Goal: Transaction & Acquisition: Purchase product/service

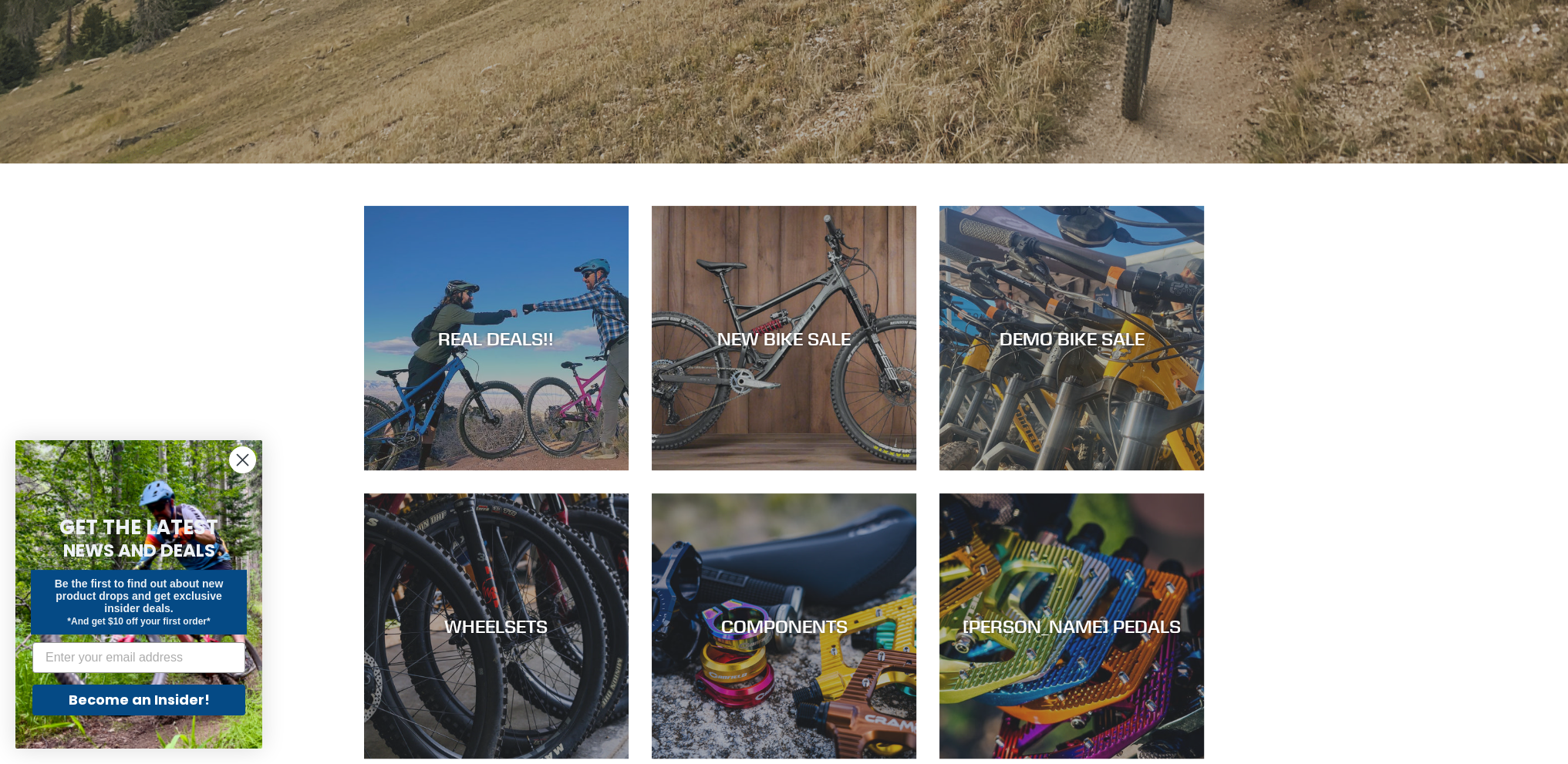
scroll to position [694, 0]
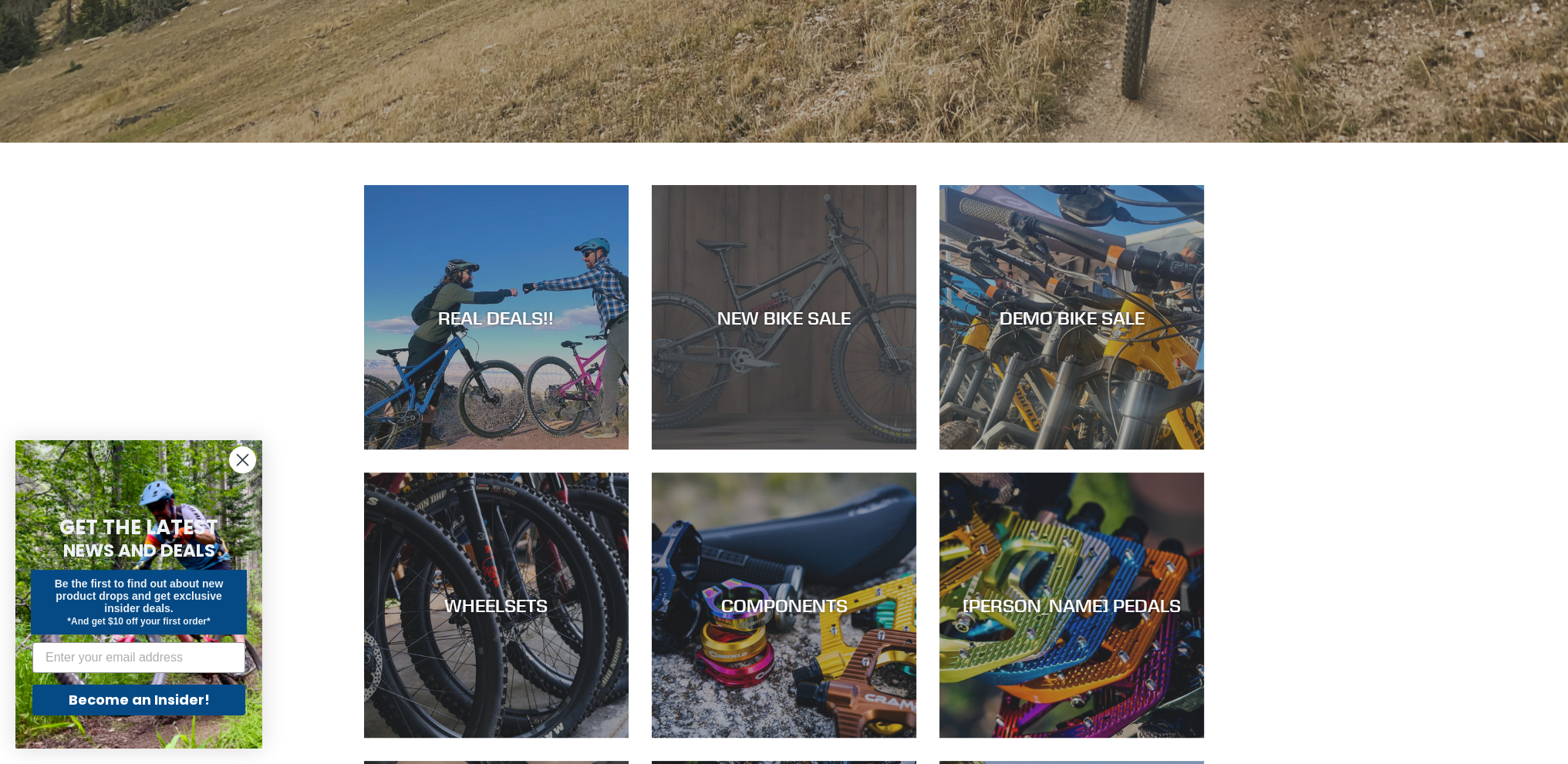
click at [765, 449] on div "NEW BIKE SALE" at bounding box center [784, 449] width 265 height 0
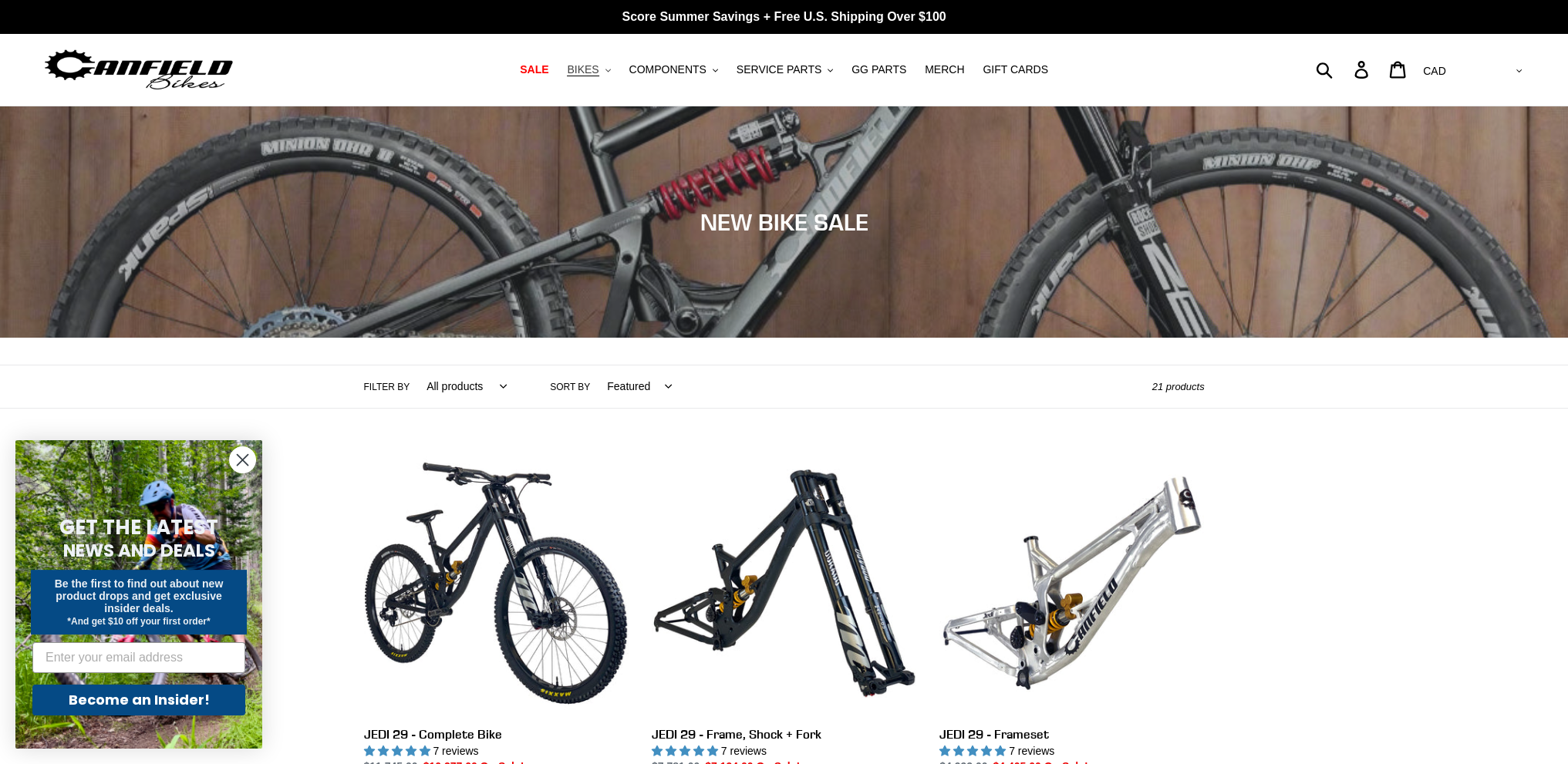
click at [598, 66] on span "BIKES" at bounding box center [582, 70] width 32 height 13
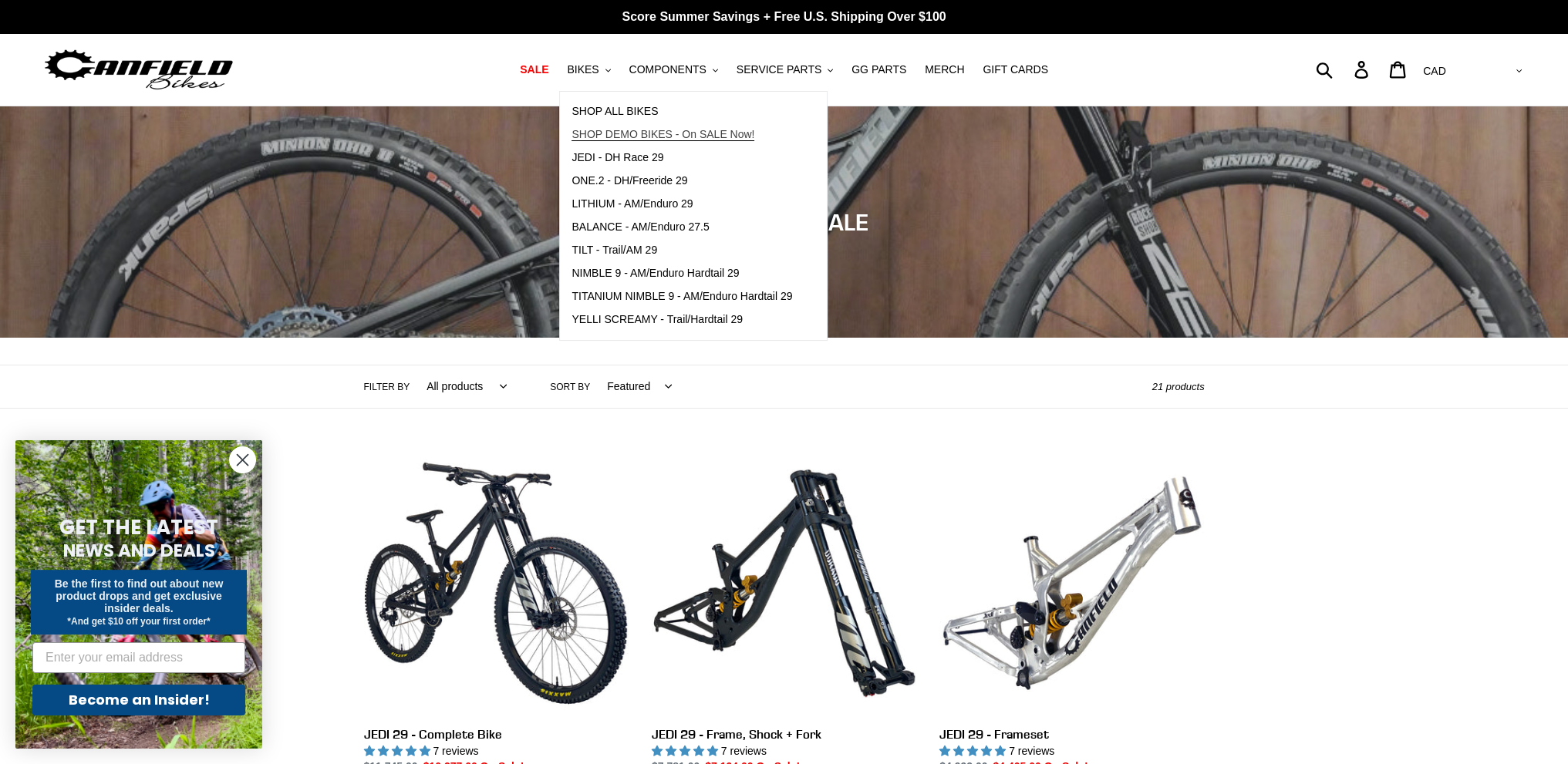
click at [623, 124] on link "SHOP DEMO BIKES - On SALE Now!" at bounding box center [681, 135] width 243 height 23
